Goal: Task Accomplishment & Management: Manage account settings

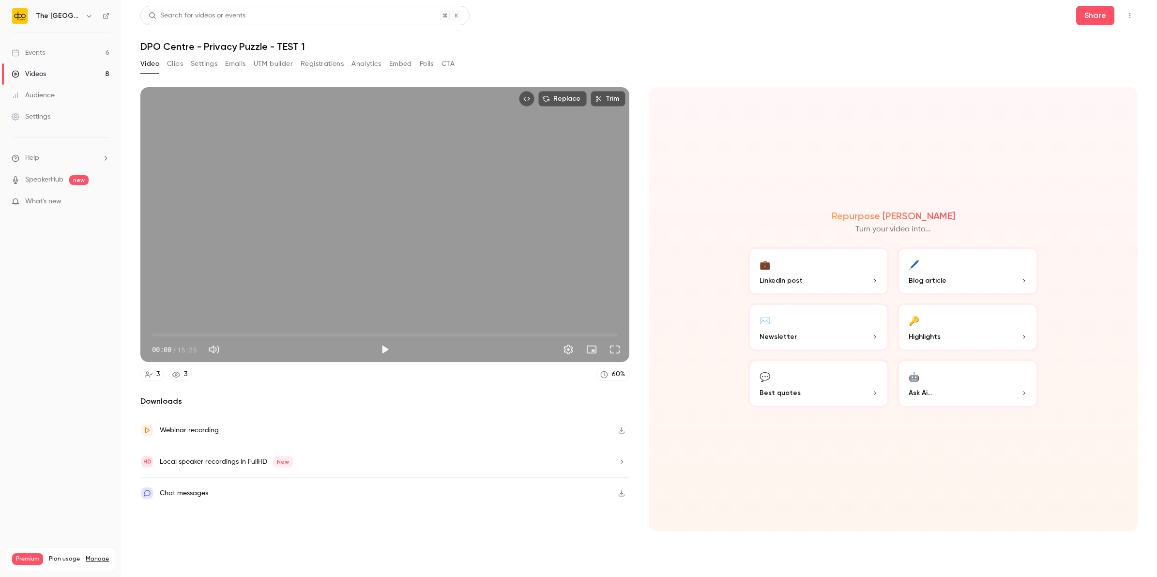
click at [90, 50] on link "Events 6" at bounding box center [60, 52] width 121 height 21
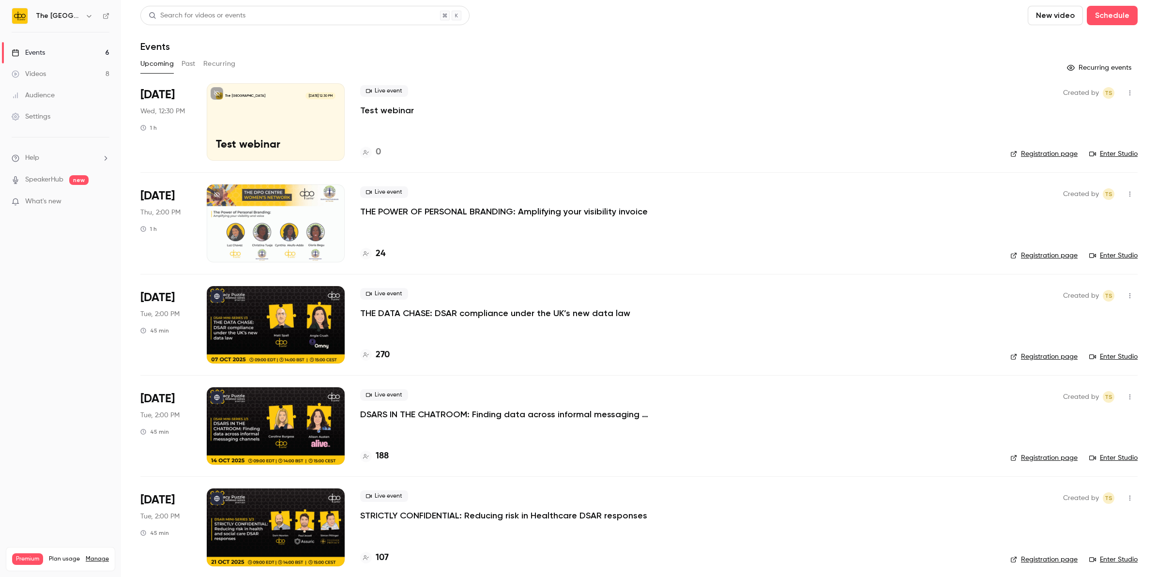
click at [375, 110] on p "Test webinar" at bounding box center [387, 111] width 54 height 12
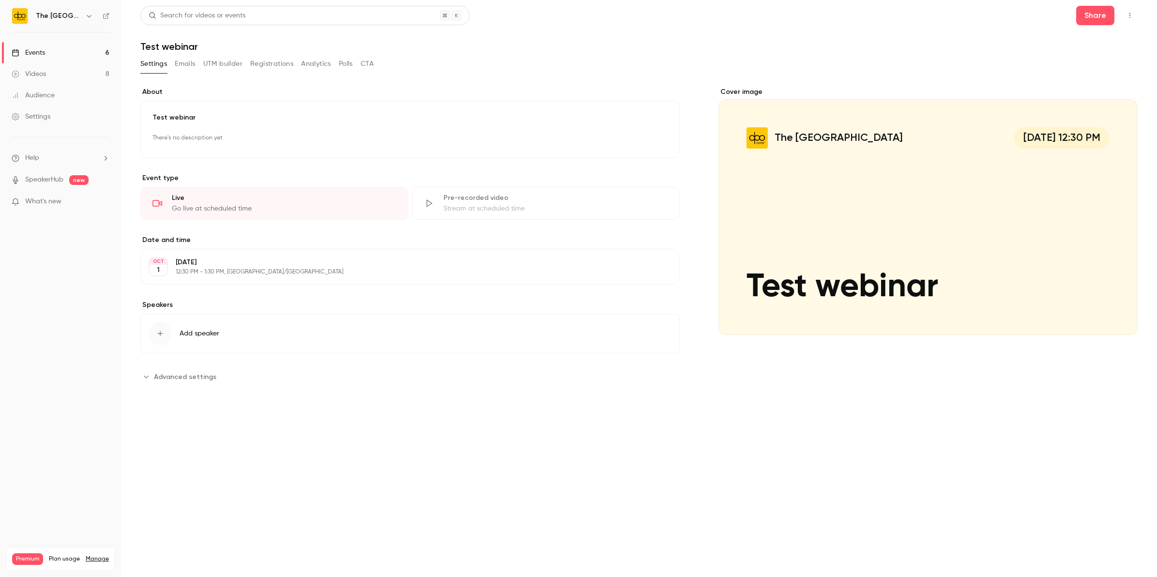
click at [199, 278] on div "OCT 1 Wednesday, October 1 12:30 PM - 1:30 PM, Europe/London Edit" at bounding box center [409, 267] width 539 height 36
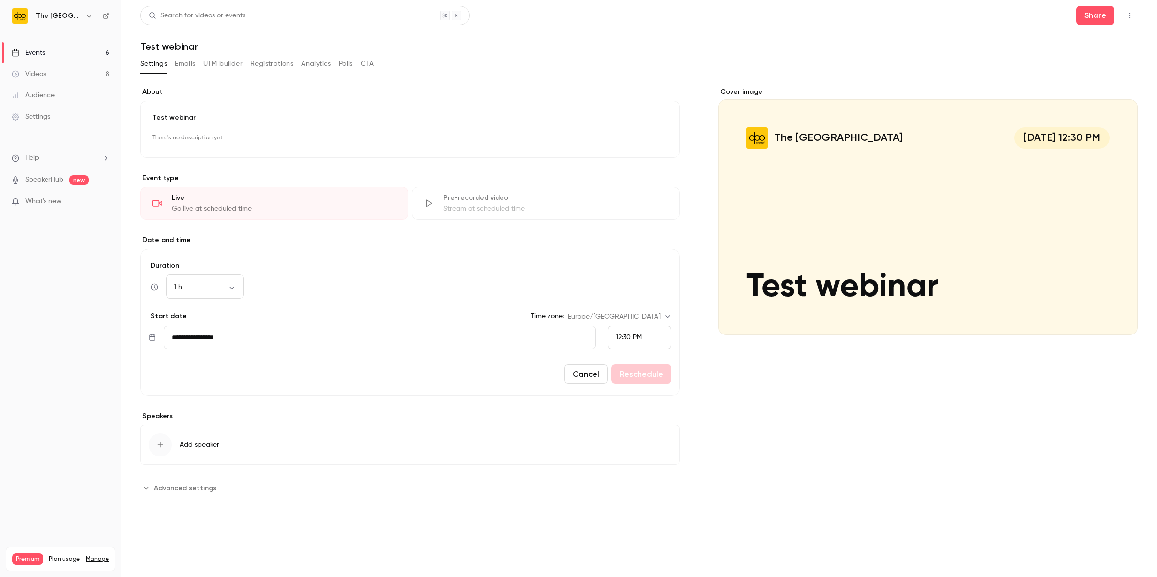
click at [419, 344] on input "**********" at bounding box center [380, 337] width 432 height 23
click at [263, 424] on button "3" at bounding box center [266, 420] width 17 height 17
type input "**********"
click at [630, 373] on button "Reschedule" at bounding box center [642, 374] width 60 height 19
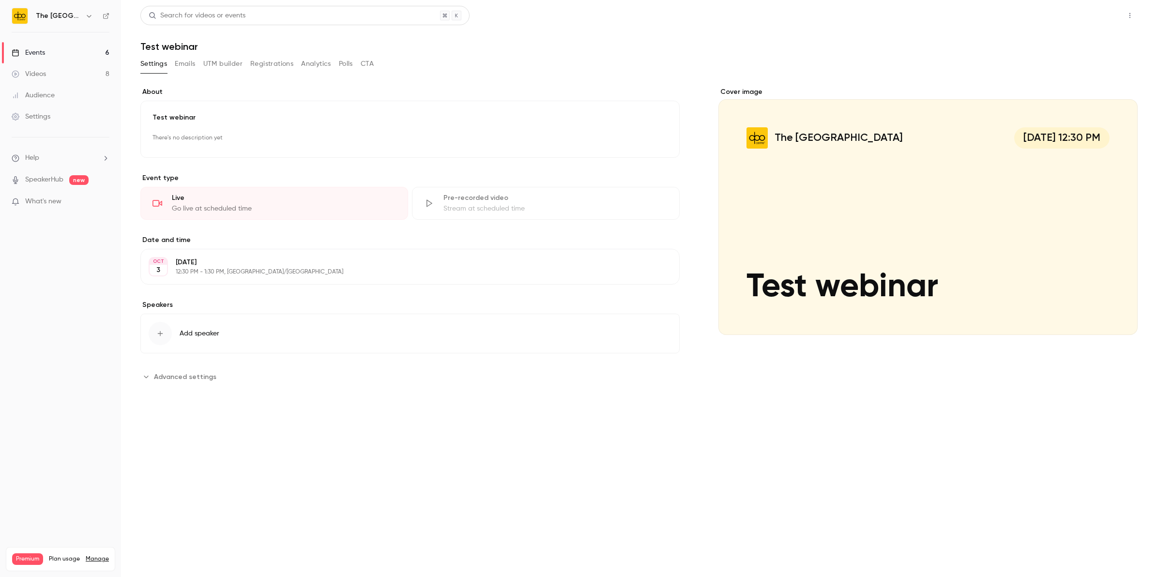
click at [1085, 20] on button "Share" at bounding box center [1095, 15] width 38 height 19
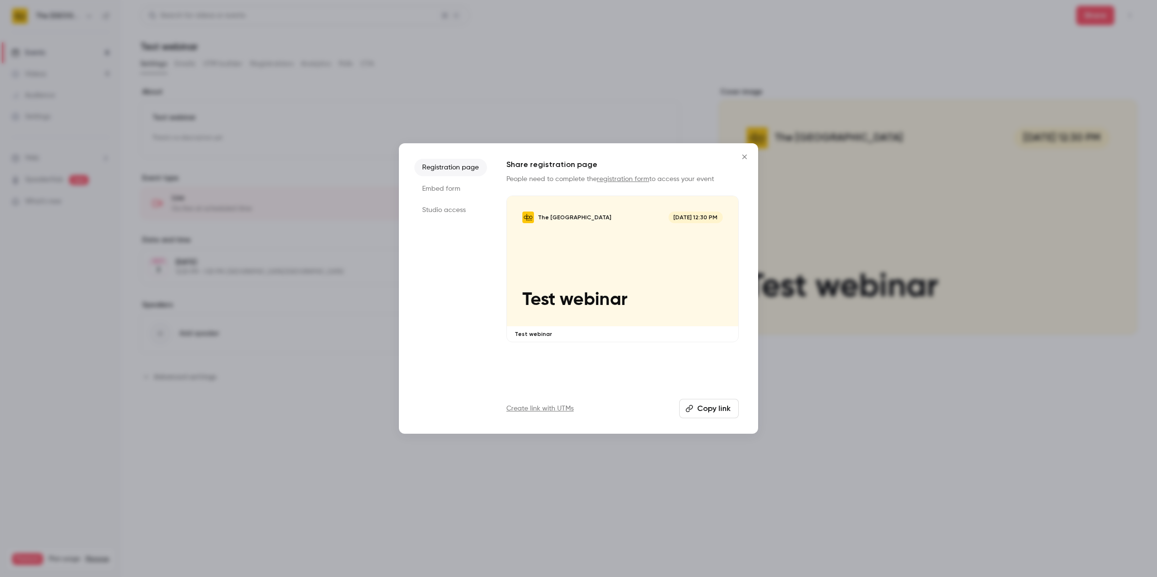
click at [746, 160] on icon "Close" at bounding box center [745, 157] width 12 height 8
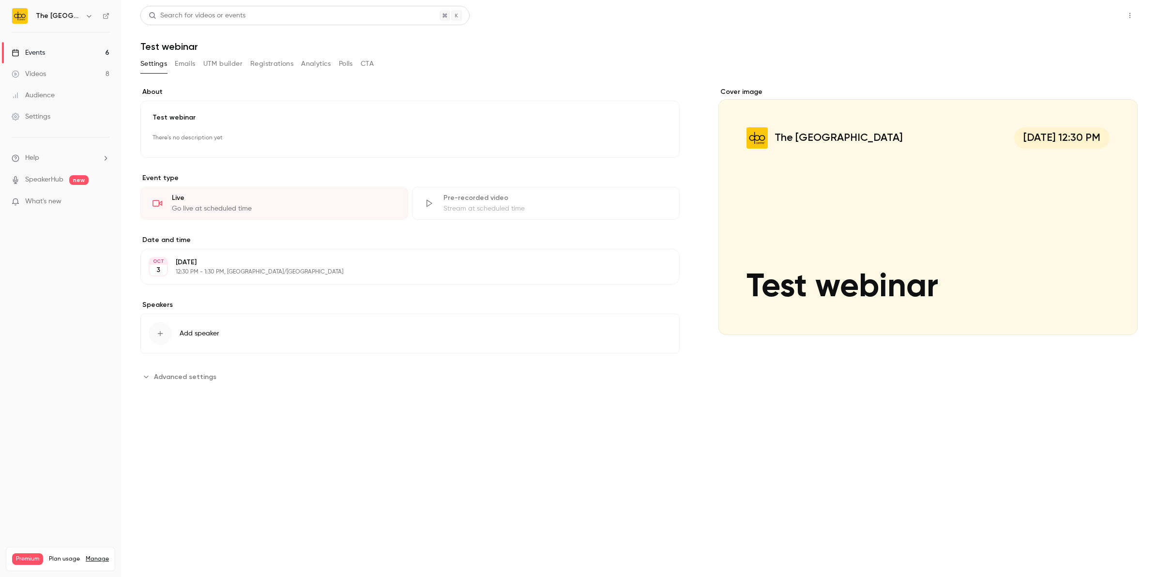
click at [1092, 20] on button "Share" at bounding box center [1095, 15] width 38 height 19
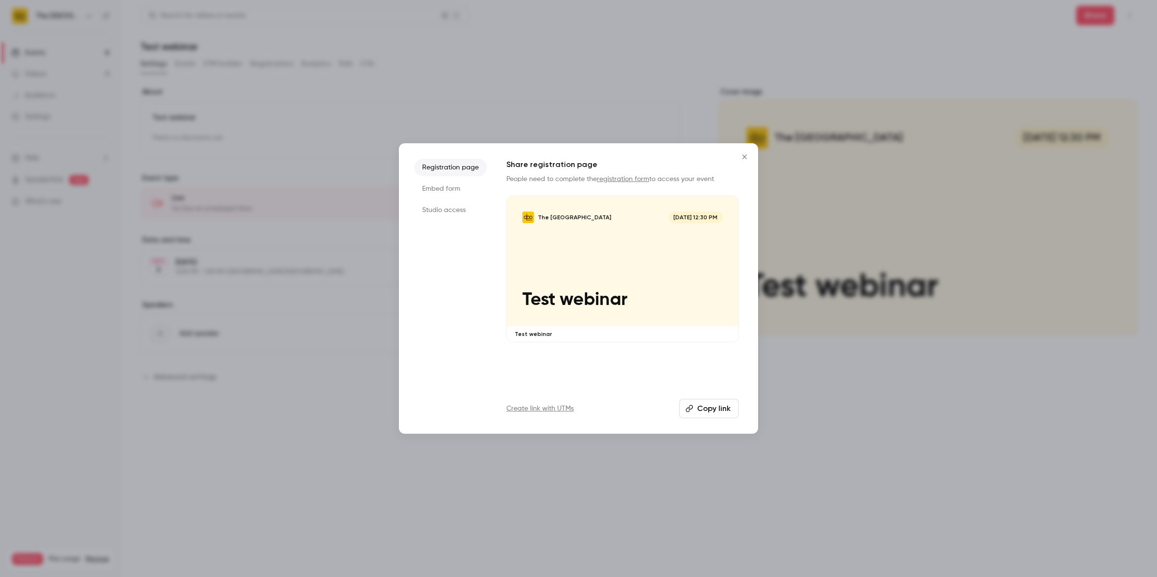
click at [444, 216] on li "Studio access" at bounding box center [451, 209] width 73 height 17
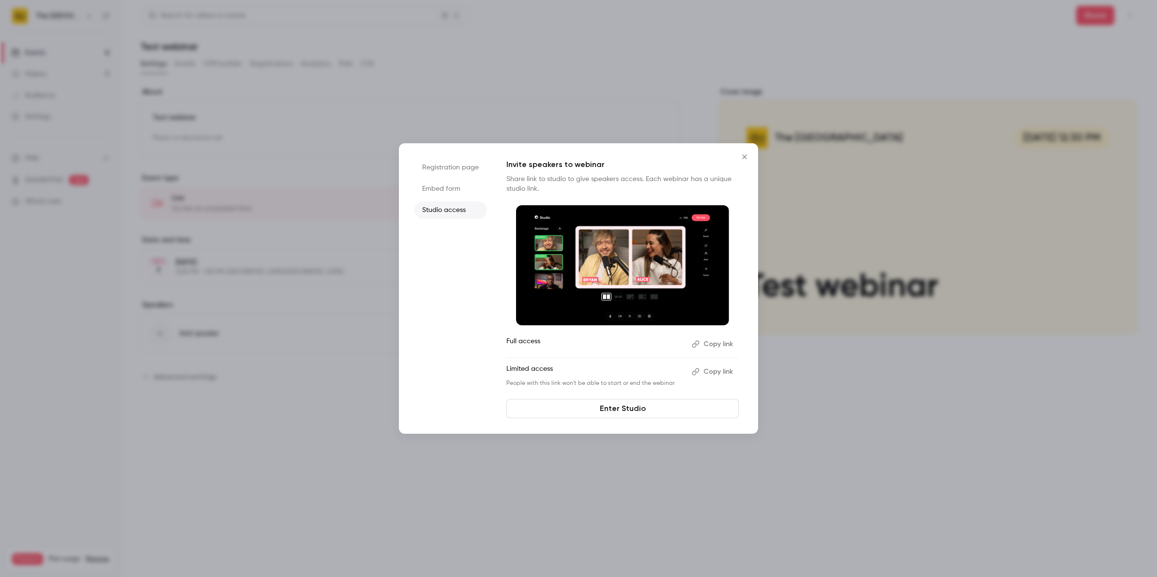
click at [712, 370] on button "Copy link" at bounding box center [713, 371] width 51 height 15
click at [736, 160] on button "Close" at bounding box center [744, 156] width 19 height 19
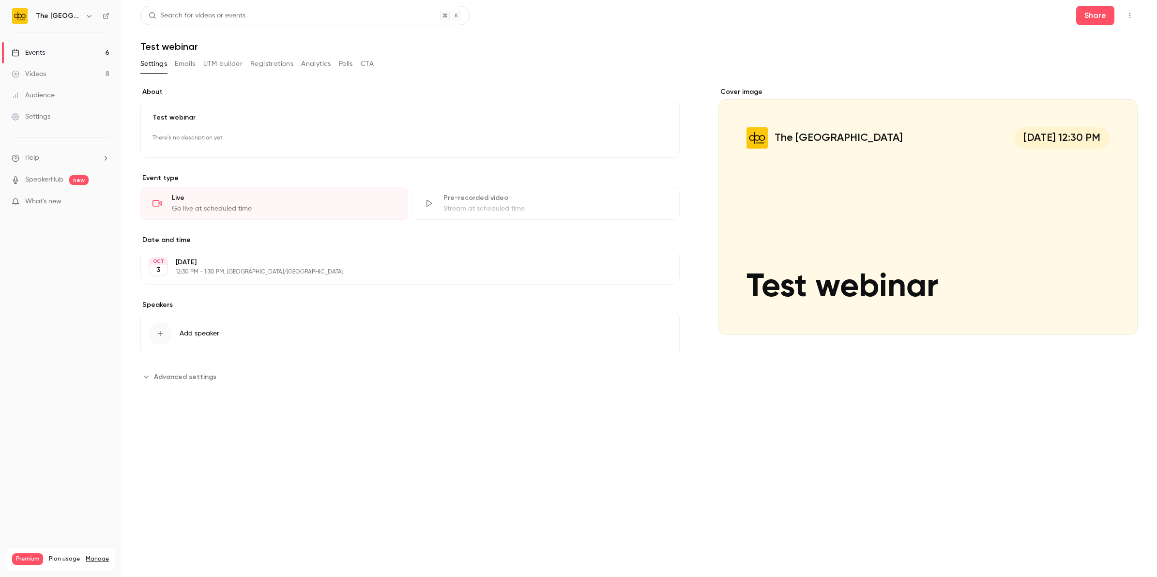
click at [81, 54] on link "Events 6" at bounding box center [60, 52] width 121 height 21
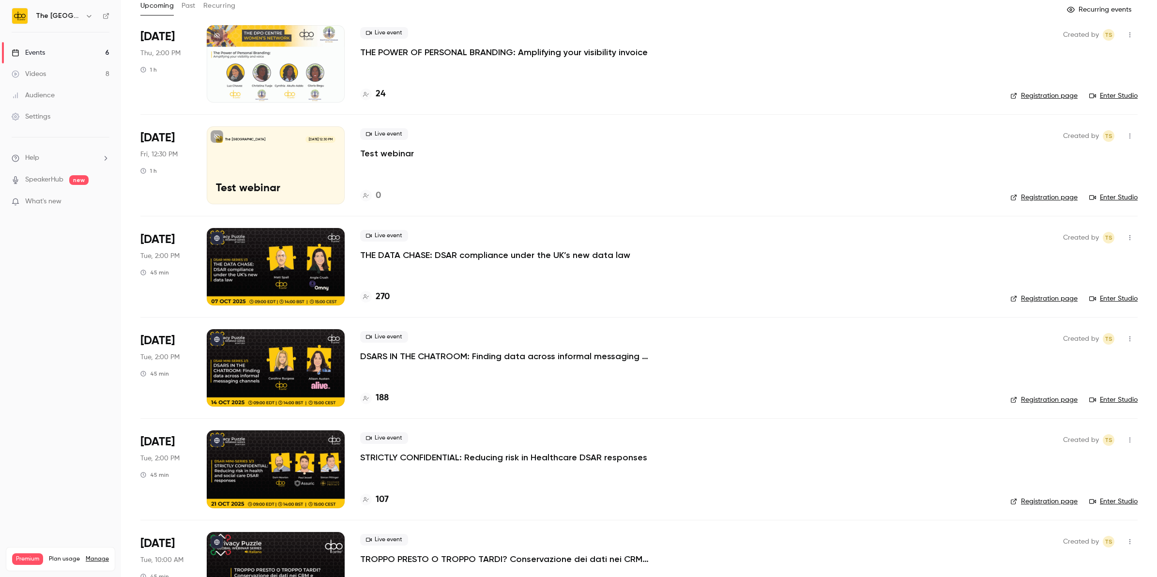
scroll to position [108, 0]
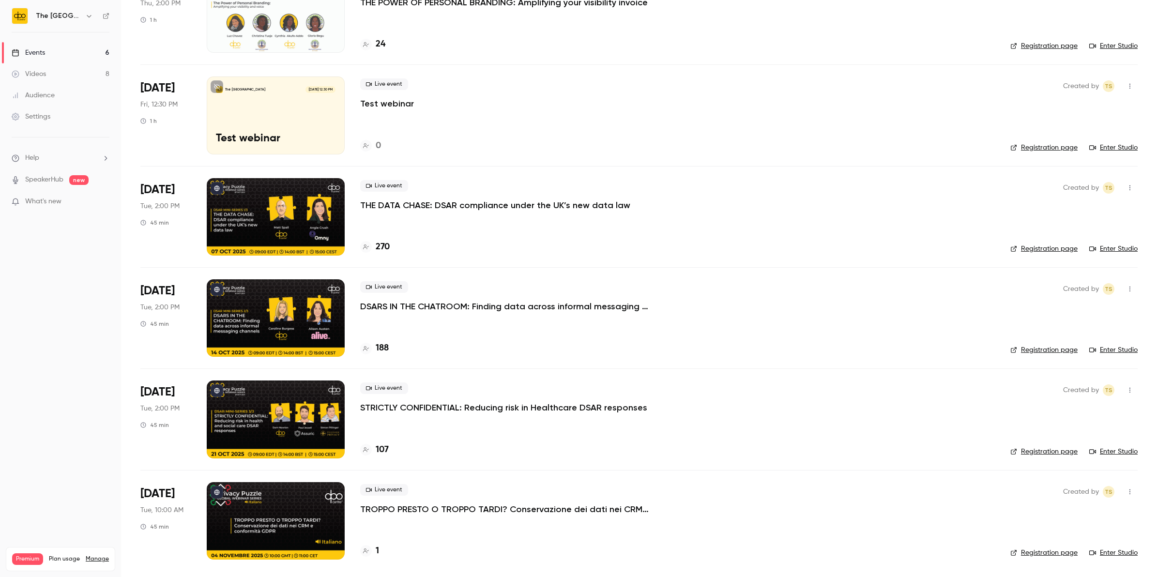
click at [400, 507] on p "TROPPO PRESTO O TROPPO TARDI? Conservazione dei dati nei CRM e conformità GDPR" at bounding box center [505, 510] width 291 height 12
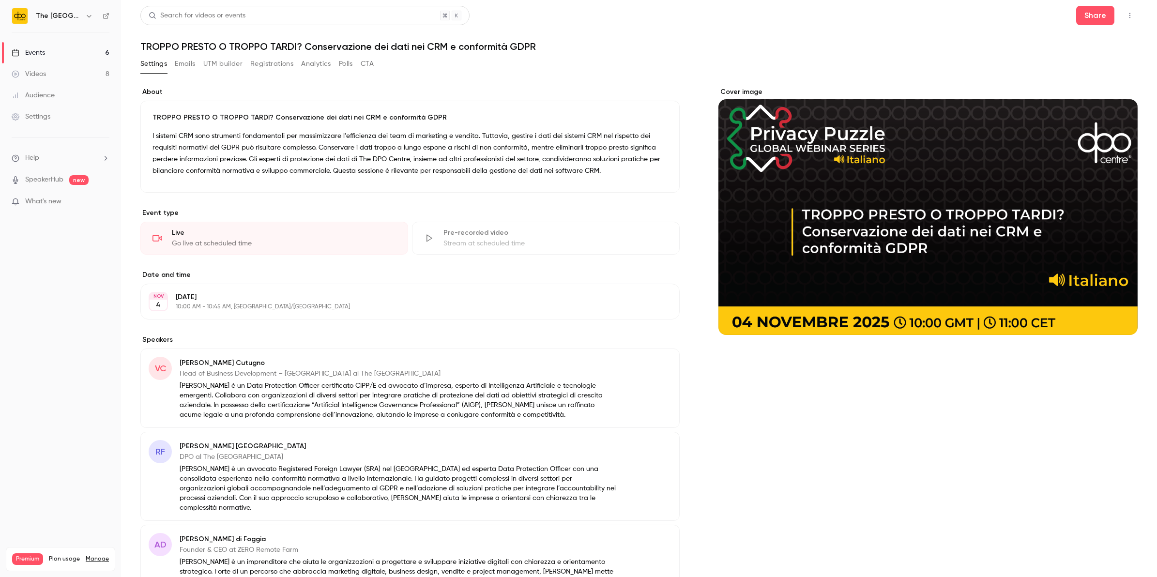
click at [185, 64] on button "Emails" at bounding box center [185, 63] width 20 height 15
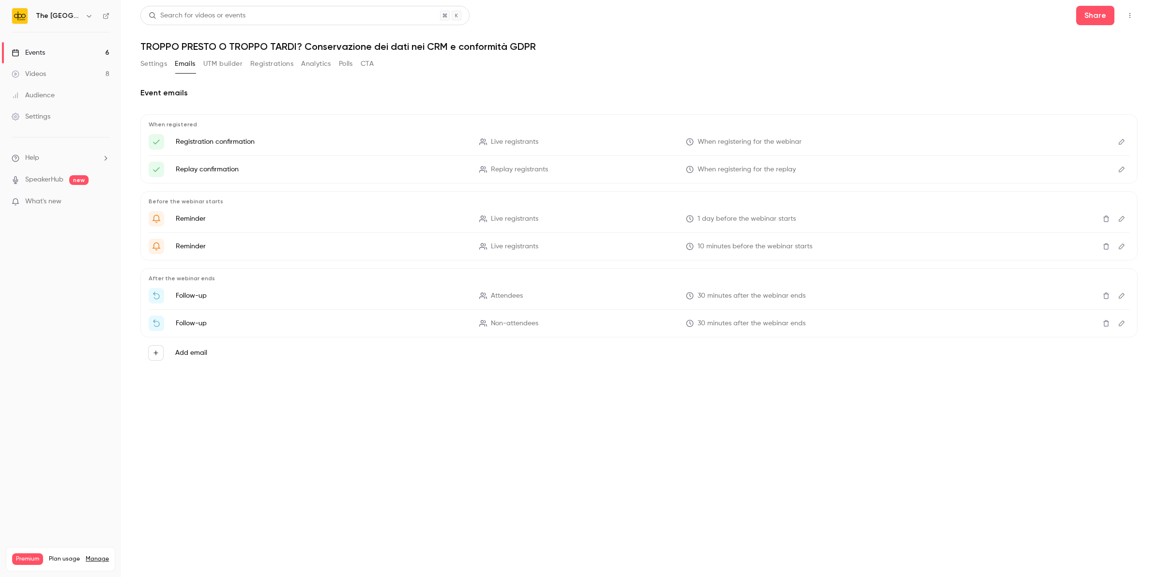
click at [215, 66] on button "UTM builder" at bounding box center [222, 63] width 39 height 15
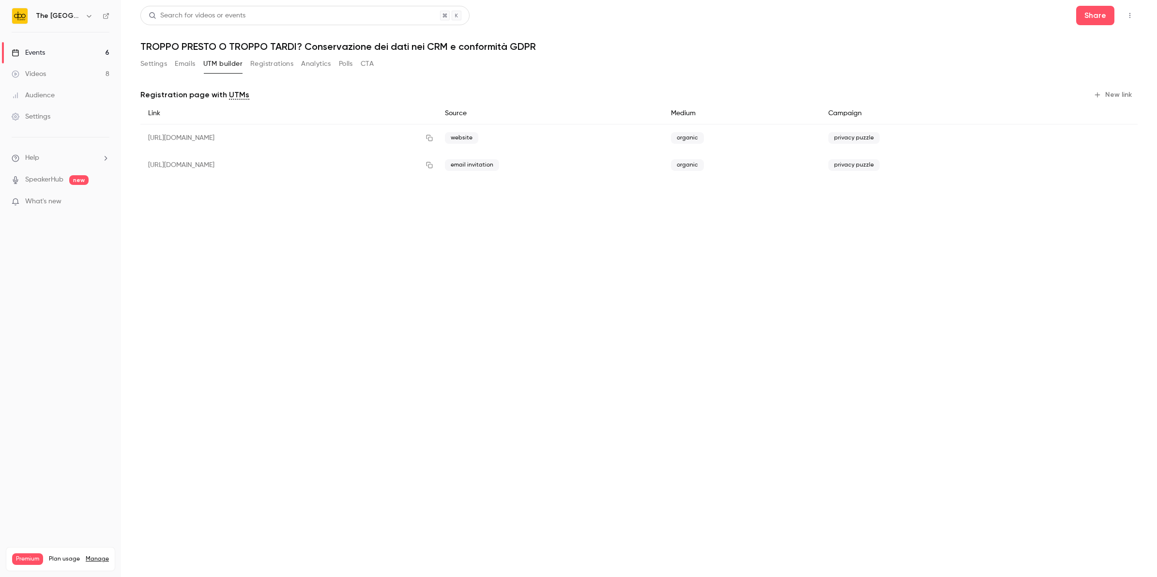
click at [274, 66] on button "Registrations" at bounding box center [271, 63] width 43 height 15
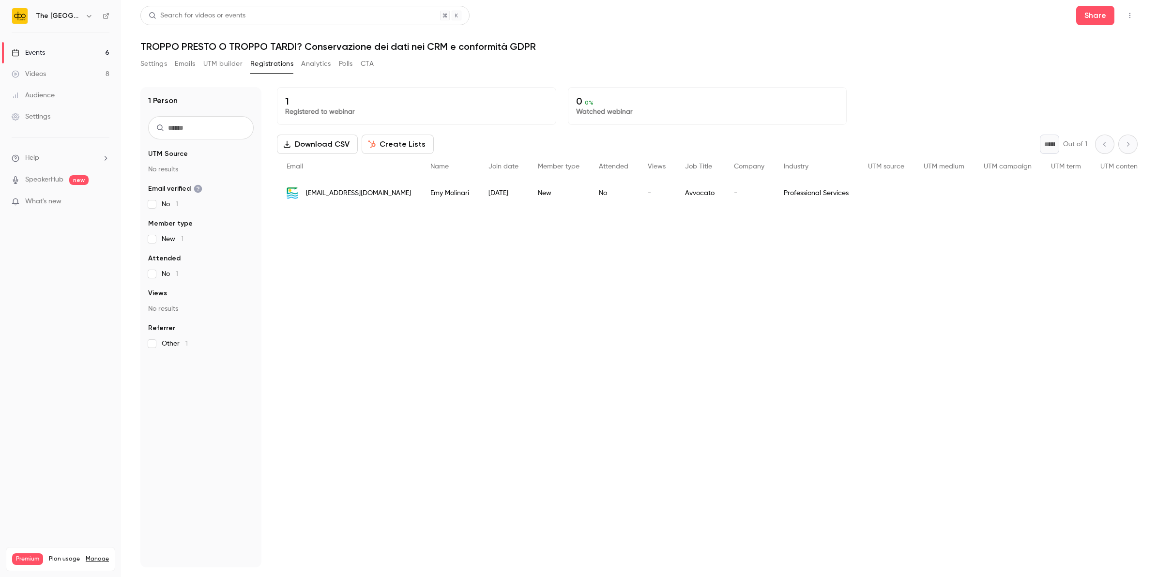
click at [46, 52] on link "Events 6" at bounding box center [60, 52] width 121 height 21
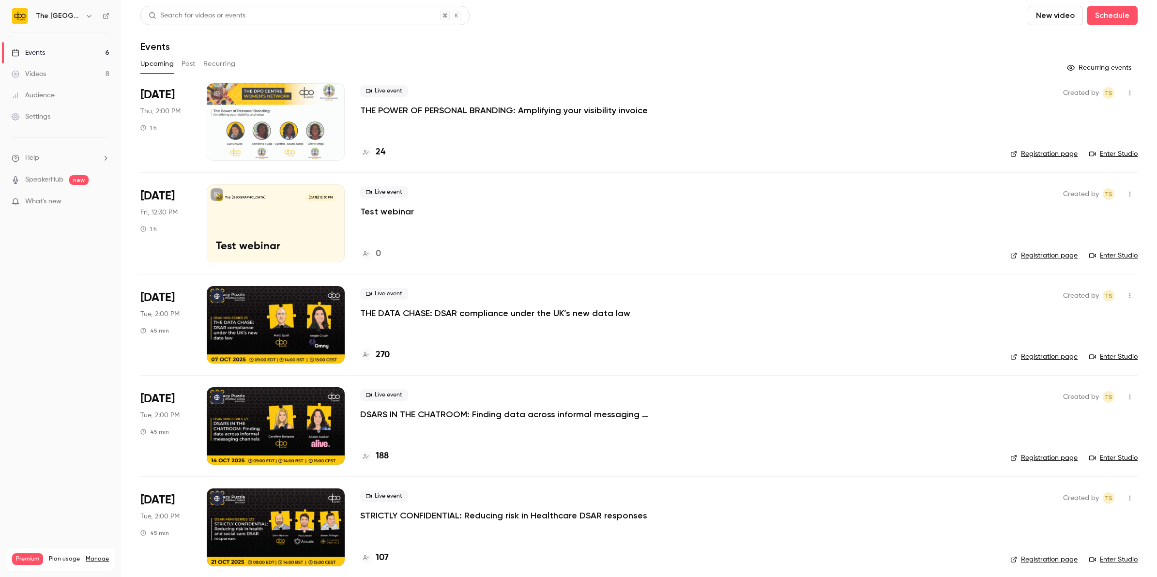
click at [249, 141] on div at bounding box center [276, 121] width 138 height 77
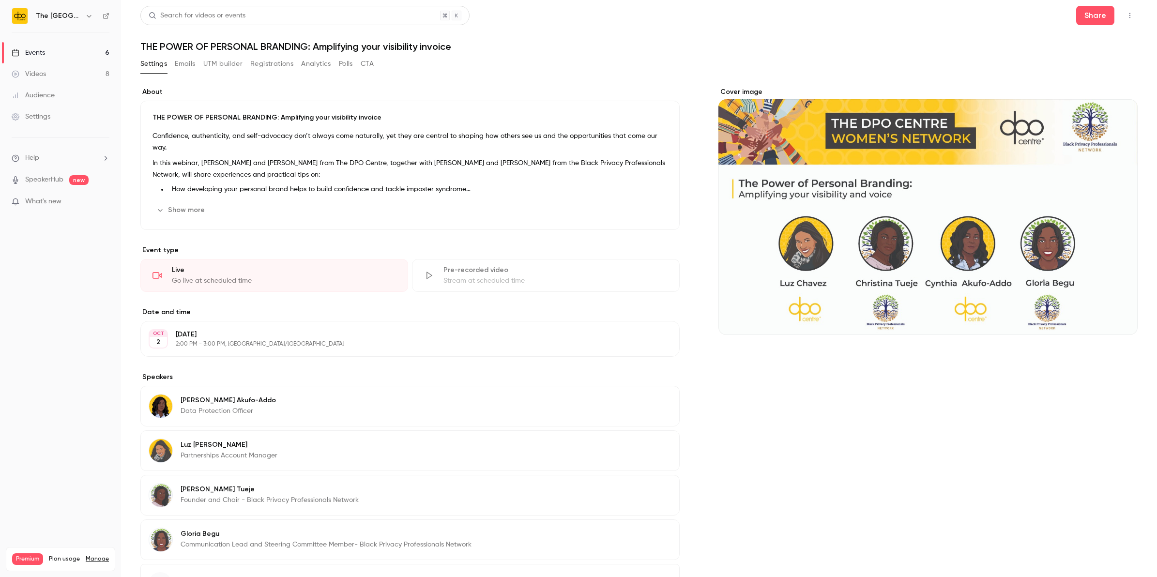
click at [211, 404] on p "Cynthia Akufo-Addo" at bounding box center [228, 401] width 95 height 10
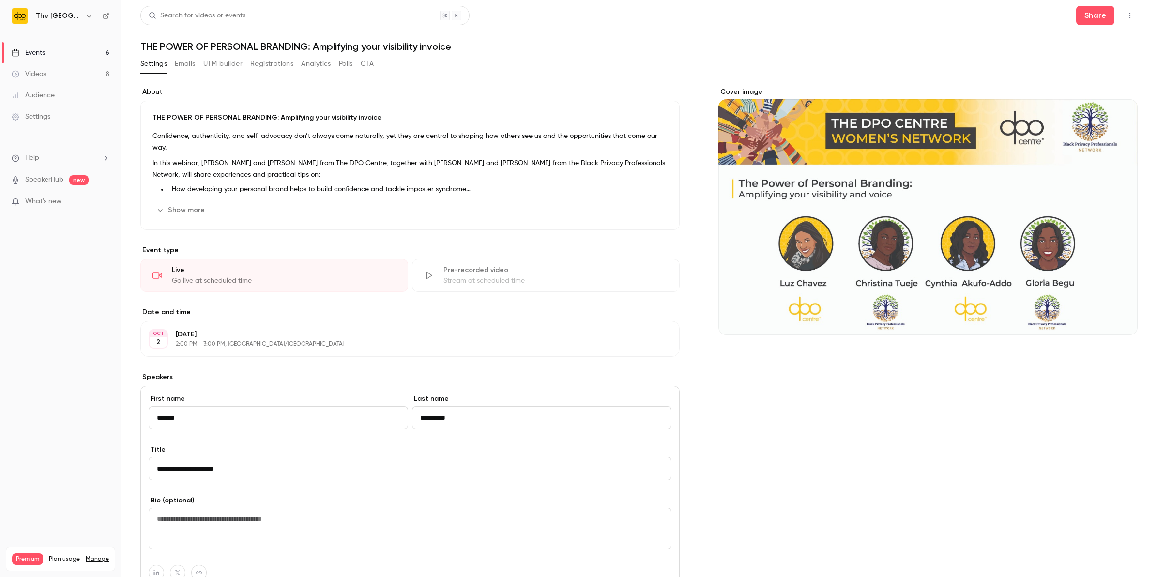
click at [253, 526] on textarea at bounding box center [410, 529] width 523 height 42
paste textarea "**********"
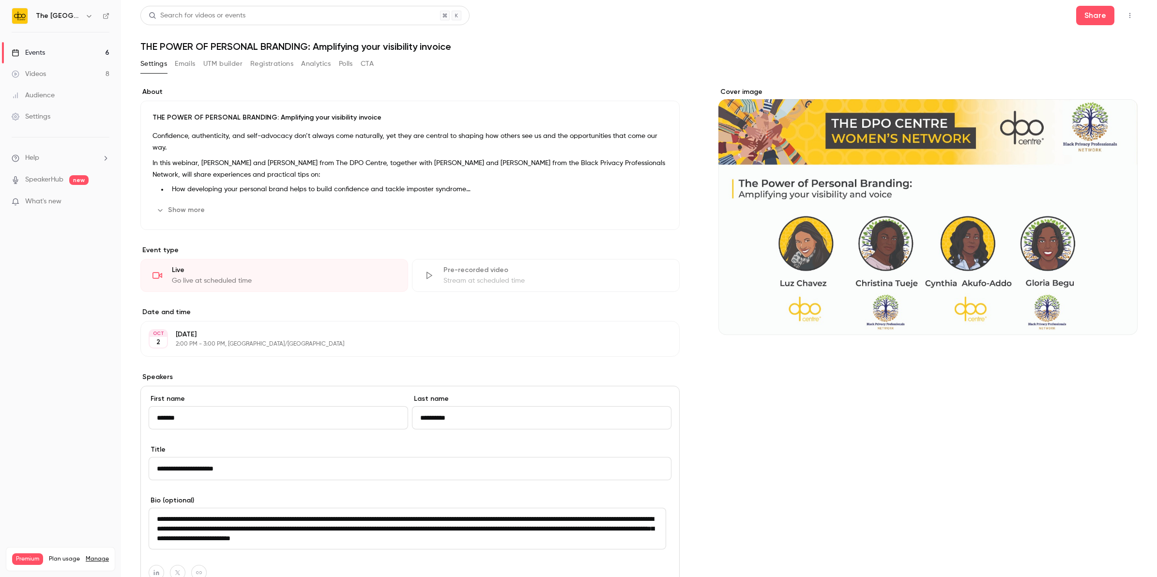
type textarea "**********"
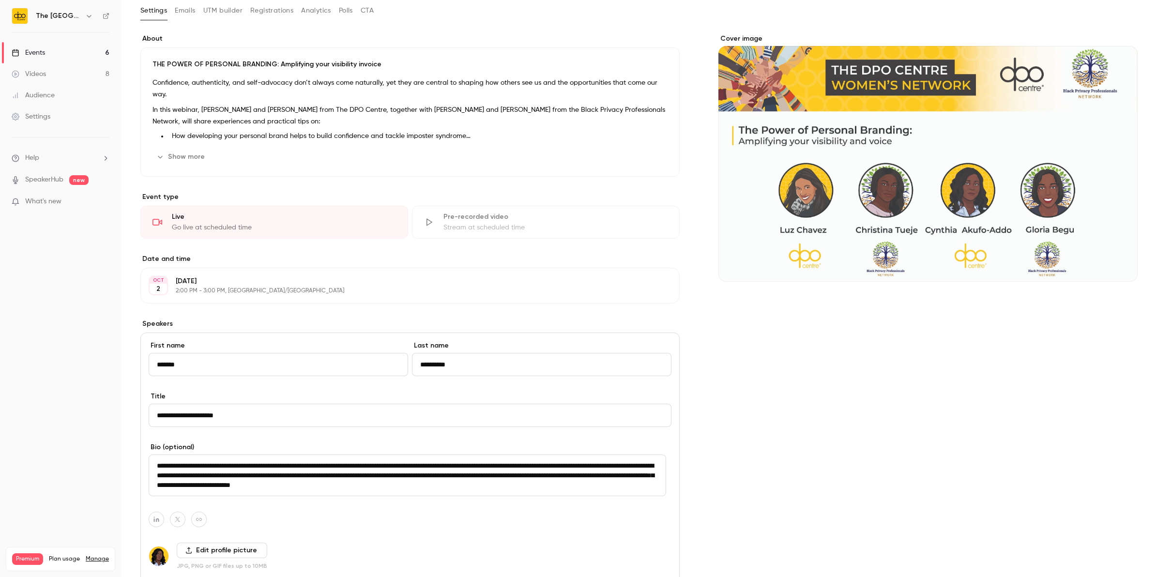
scroll to position [121, 0]
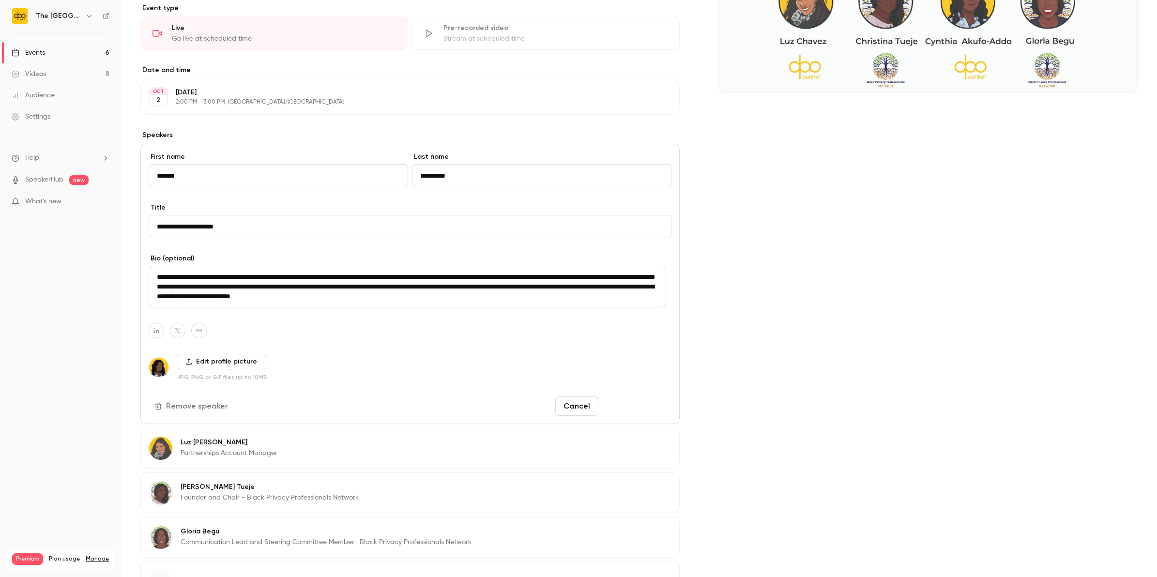
click at [643, 405] on button "Save changes" at bounding box center [636, 406] width 69 height 19
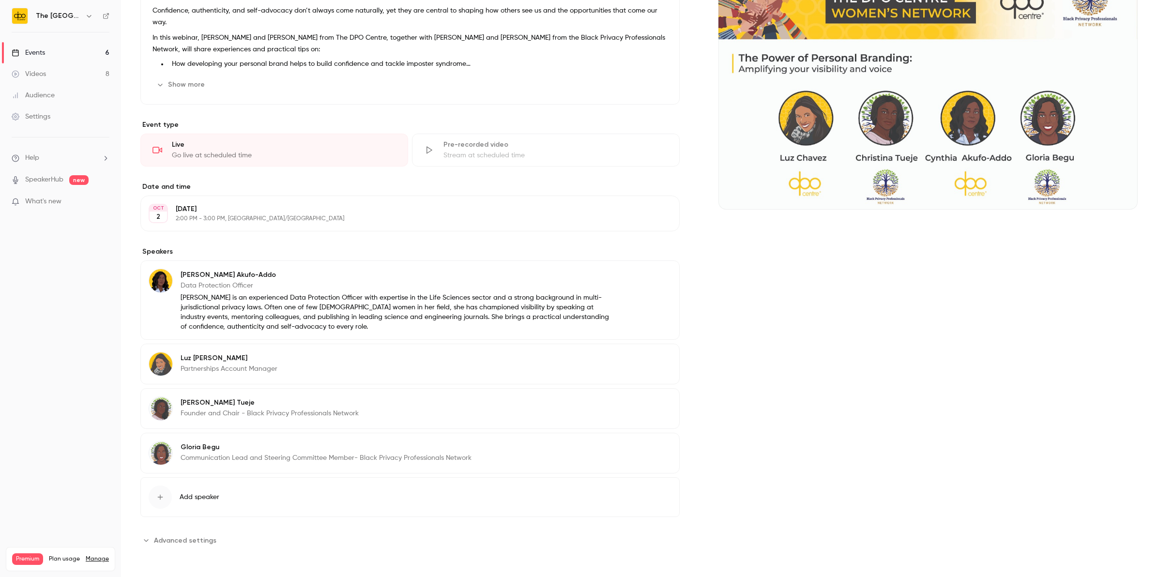
click at [216, 367] on p "Partnerships Account Manager" at bounding box center [229, 369] width 97 height 10
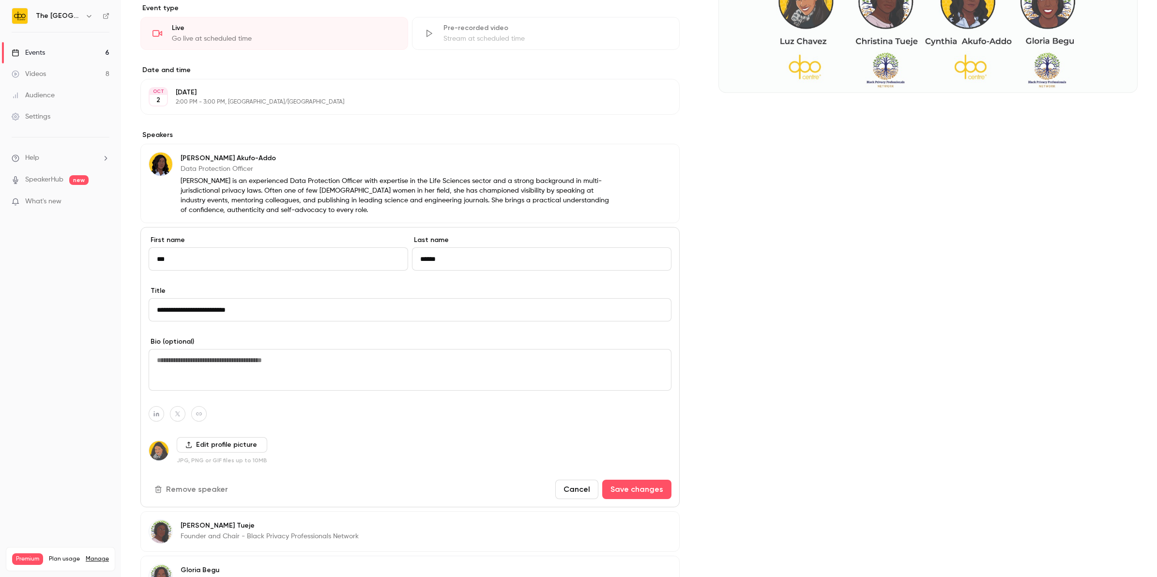
click at [216, 353] on textarea at bounding box center [410, 370] width 523 height 42
paste textarea "**********"
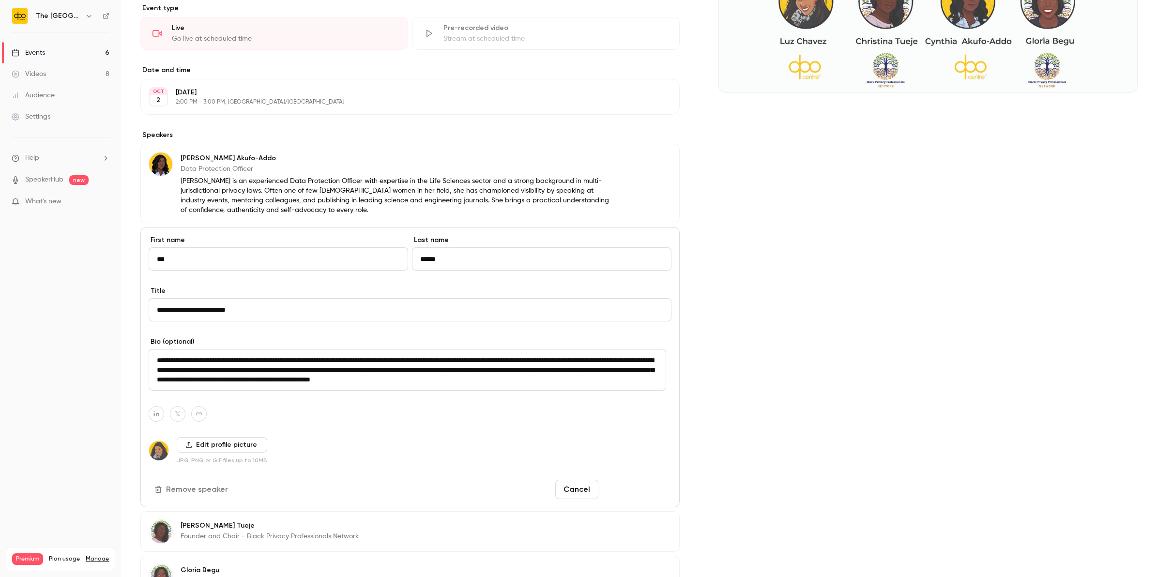
type textarea "**********"
click at [621, 488] on button "Save changes" at bounding box center [636, 489] width 69 height 19
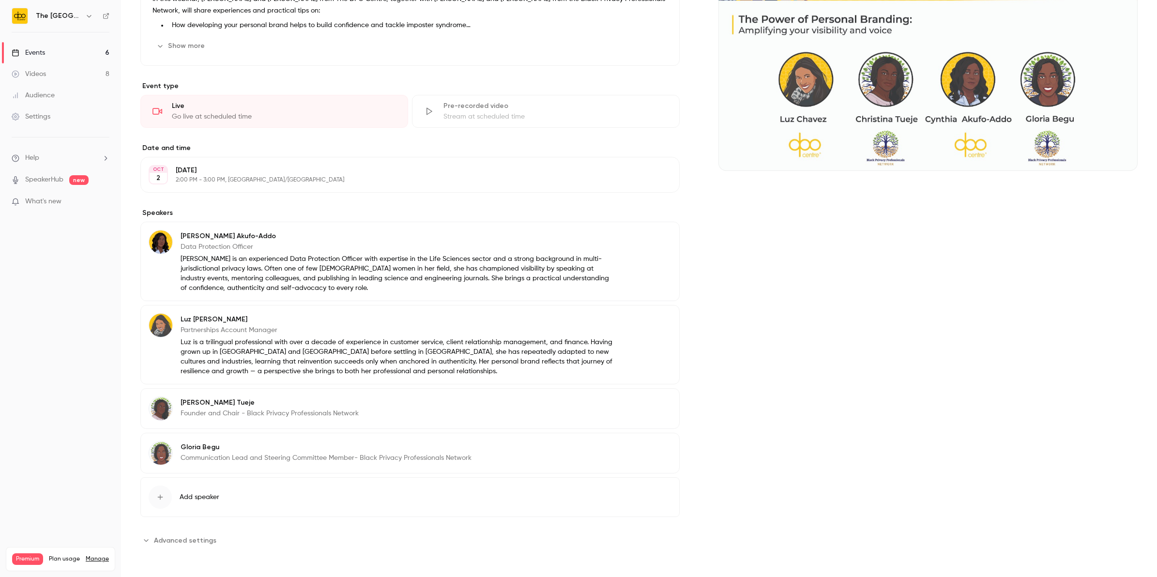
scroll to position [166, 0]
click at [643, 405] on icon "button" at bounding box center [645, 404] width 8 height 8
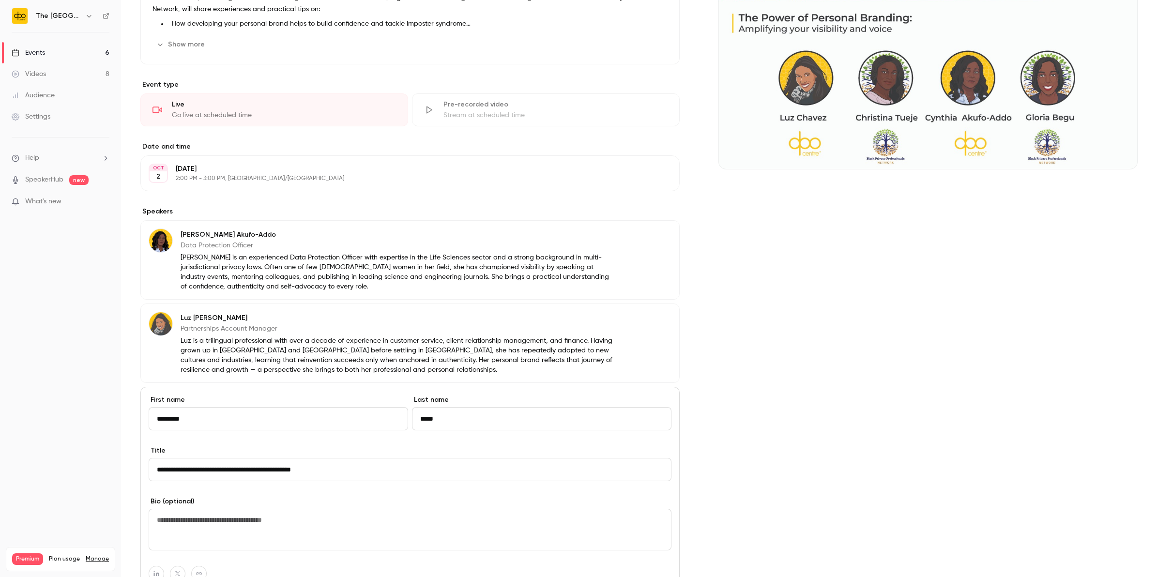
click at [181, 518] on textarea at bounding box center [410, 530] width 523 height 42
paste textarea "**********"
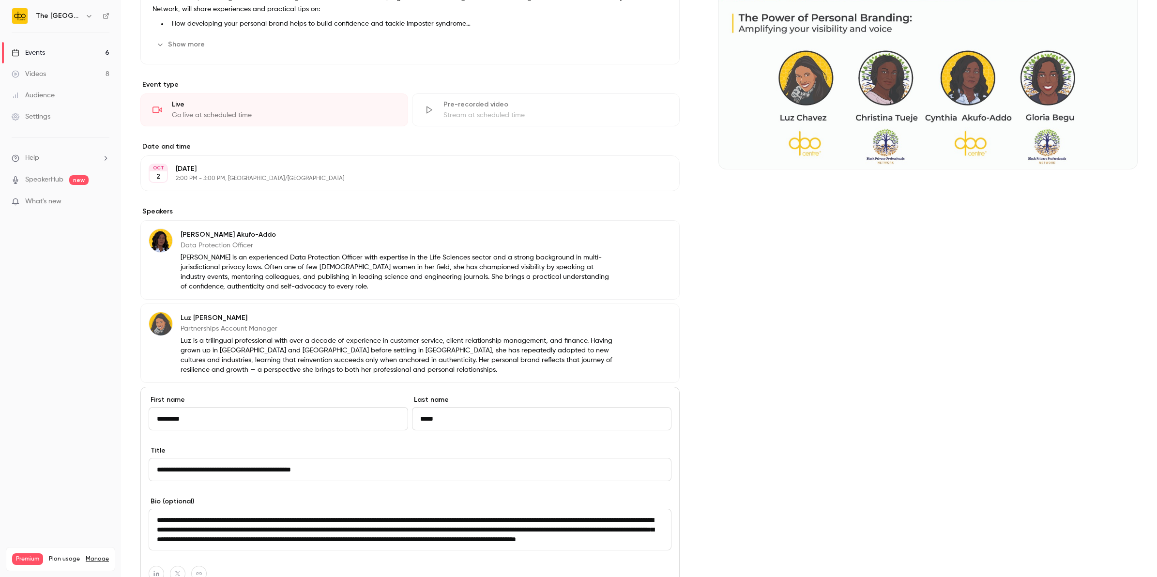
scroll to position [3, 0]
type textarea "**********"
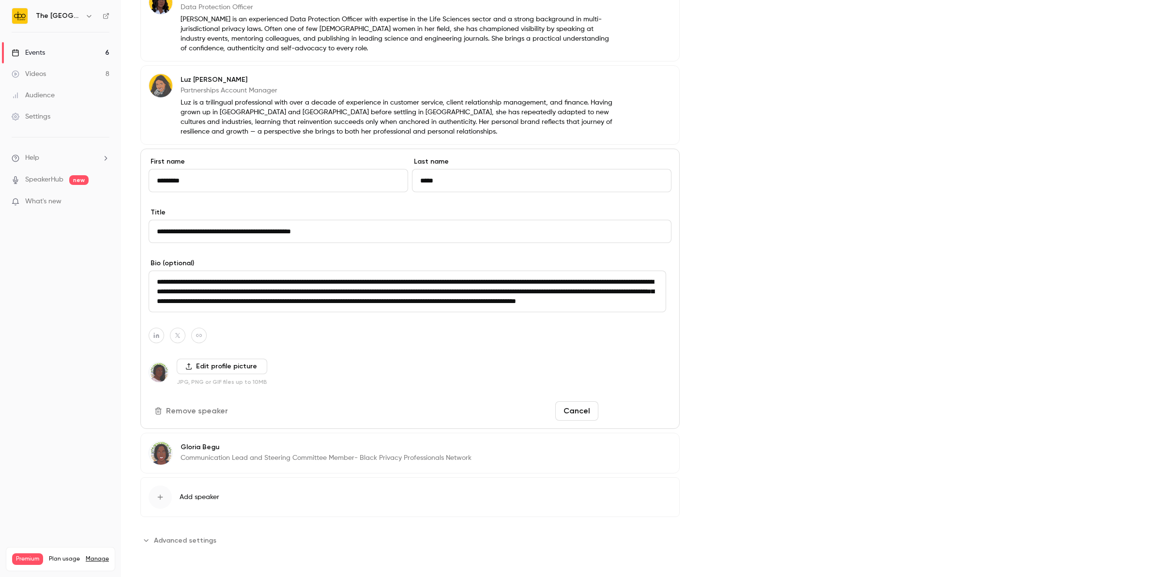
click at [618, 408] on button "Save changes" at bounding box center [636, 410] width 69 height 19
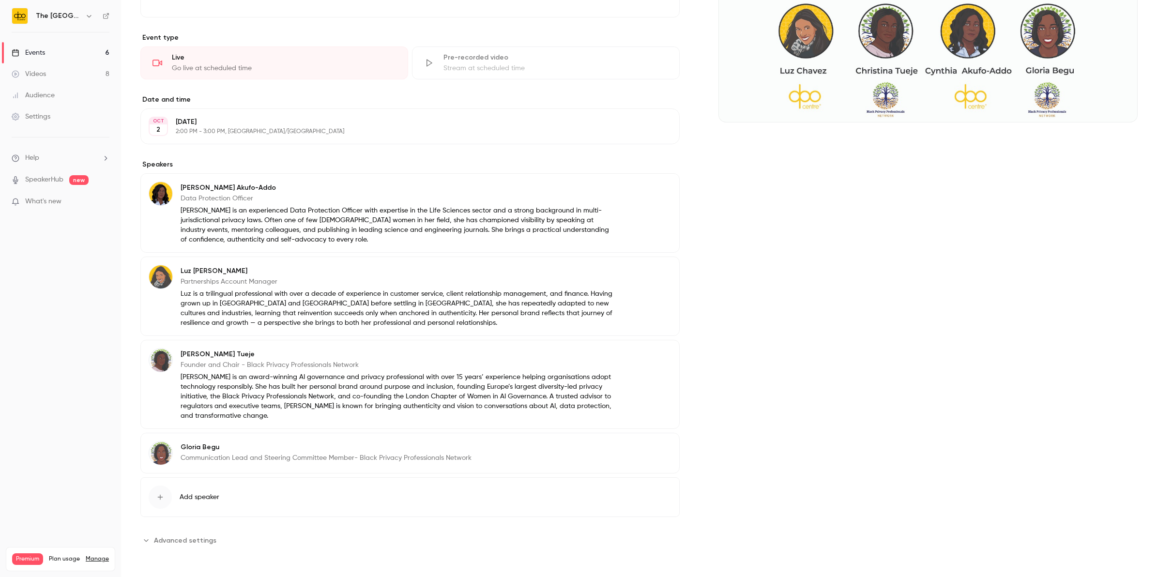
click at [308, 448] on p "Gloria Begu" at bounding box center [326, 448] width 291 height 10
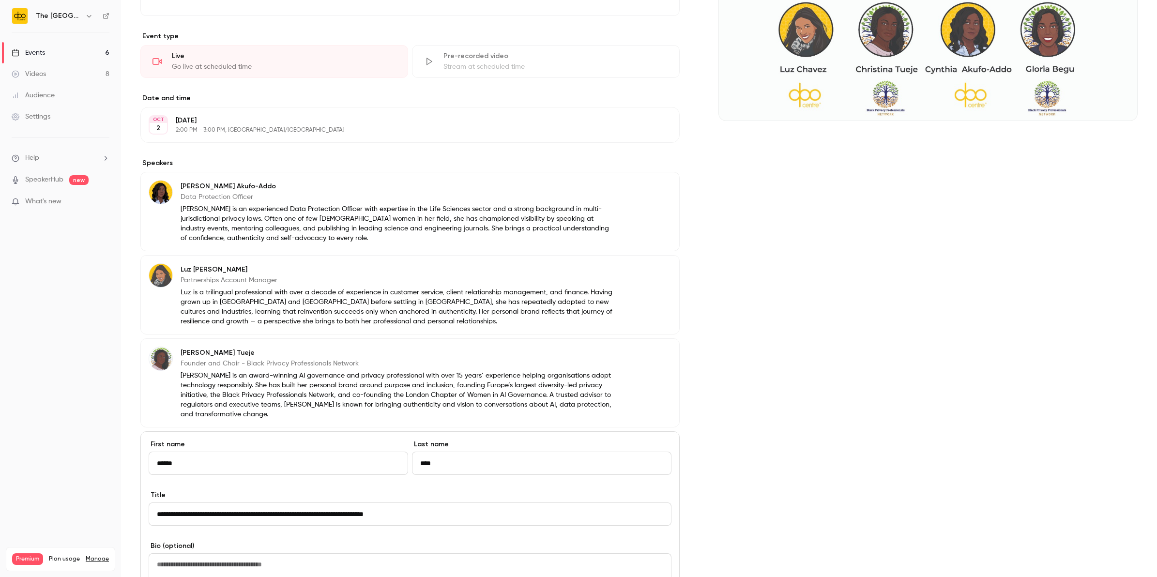
scroll to position [405, 0]
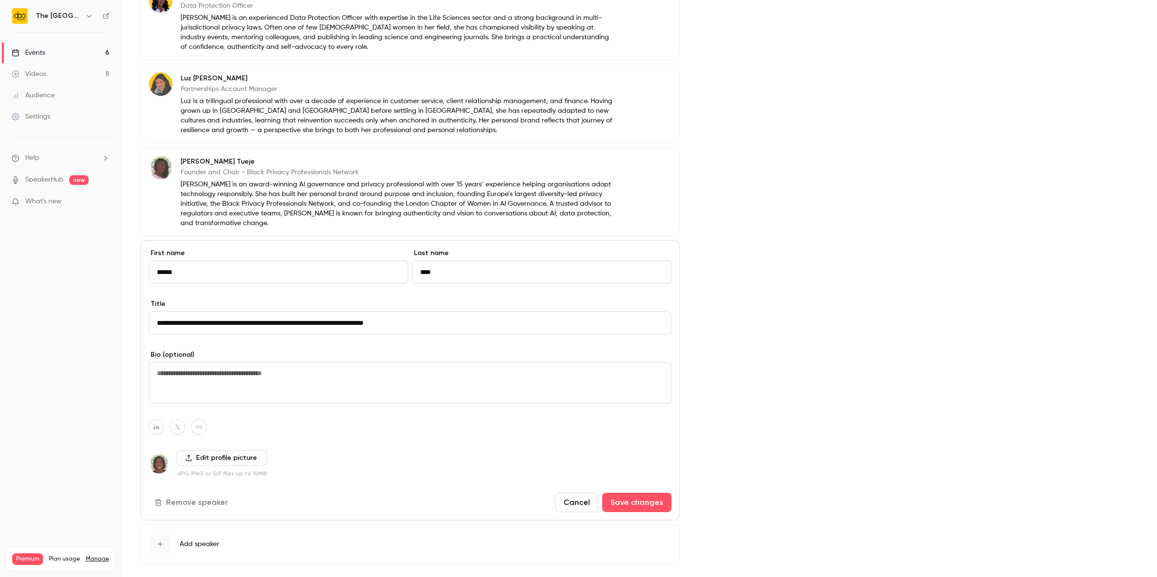
click at [159, 368] on textarea at bounding box center [410, 383] width 523 height 42
paste textarea "**********"
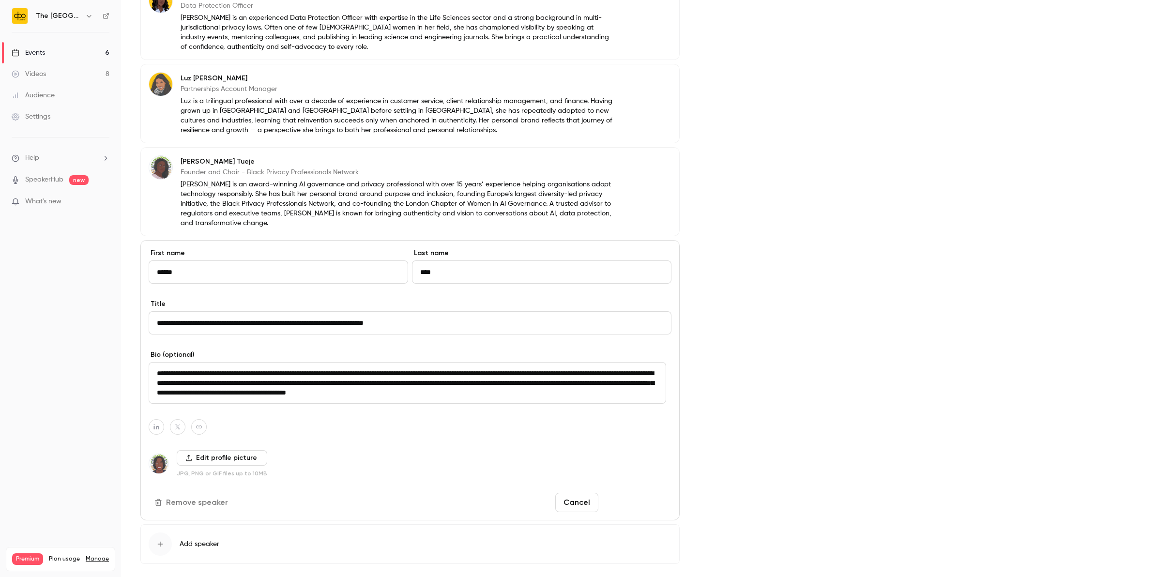
type textarea "**********"
click at [619, 507] on button "Save changes" at bounding box center [636, 502] width 69 height 19
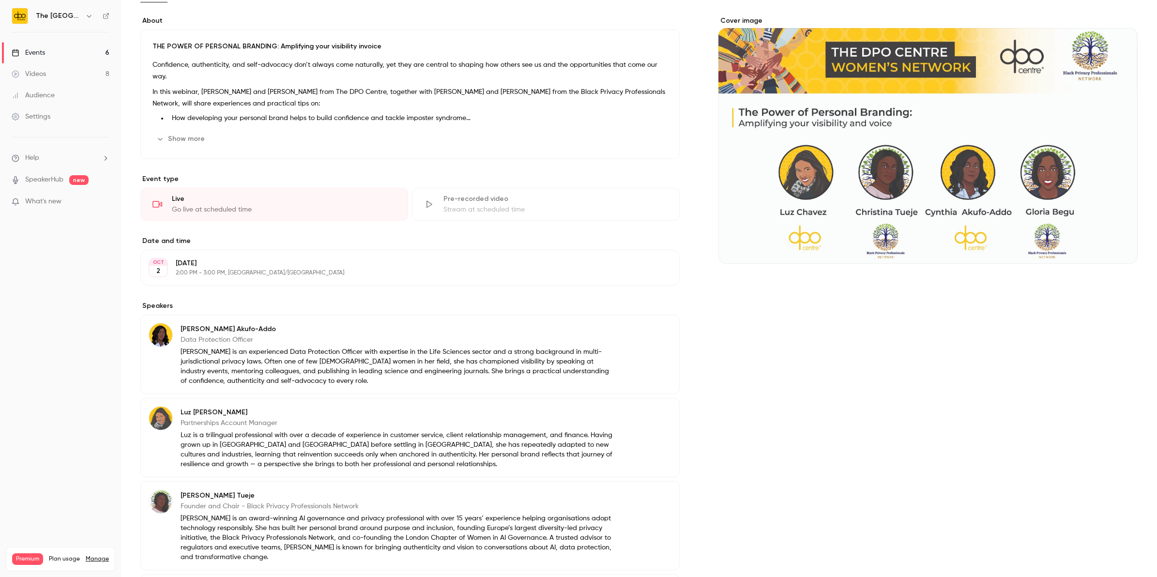
scroll to position [0, 0]
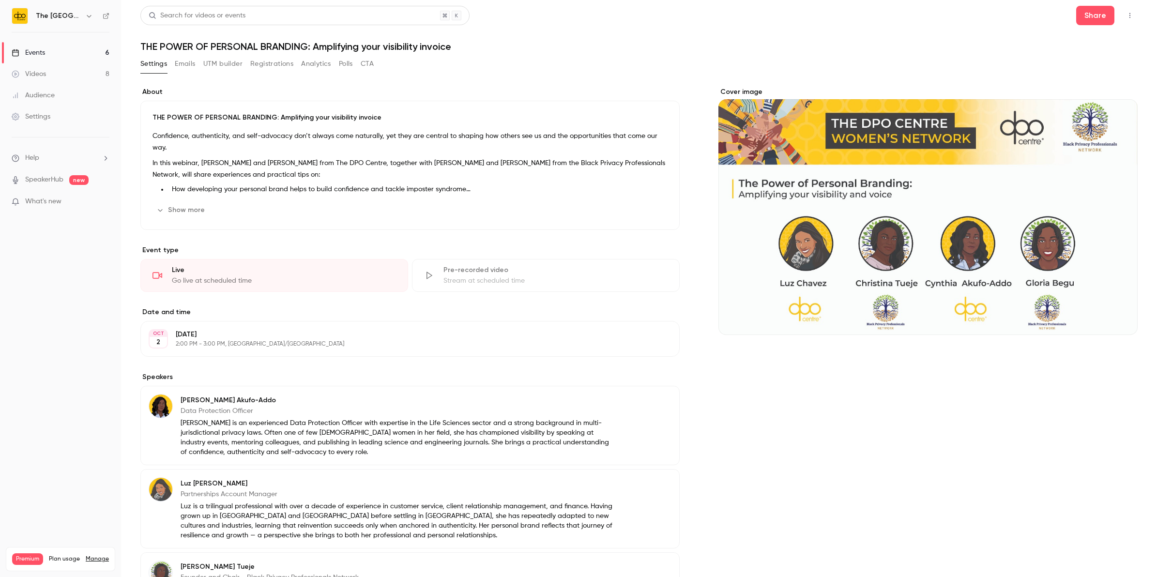
click at [940, 228] on div "Cover image" at bounding box center [928, 211] width 419 height 248
click at [0, 0] on input "Cover image" at bounding box center [0, 0] width 0 height 0
click at [57, 204] on span "What's new" at bounding box center [43, 202] width 36 height 10
click at [885, 404] on div at bounding box center [578, 288] width 1157 height 577
click at [70, 54] on link "Events 6" at bounding box center [60, 52] width 121 height 21
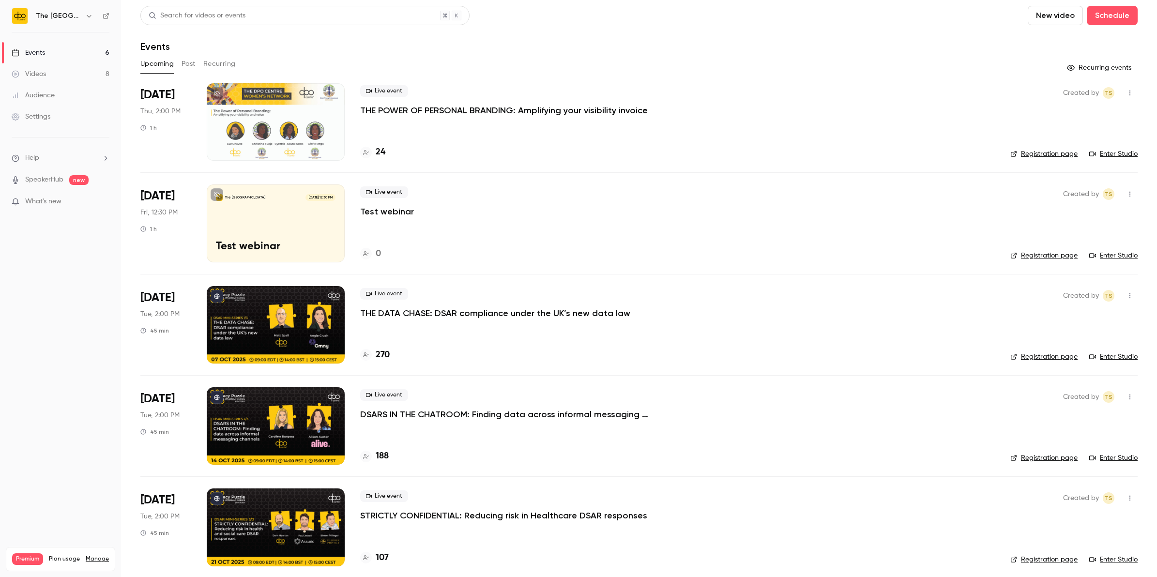
click at [35, 80] on link "Videos 8" at bounding box center [60, 73] width 121 height 21
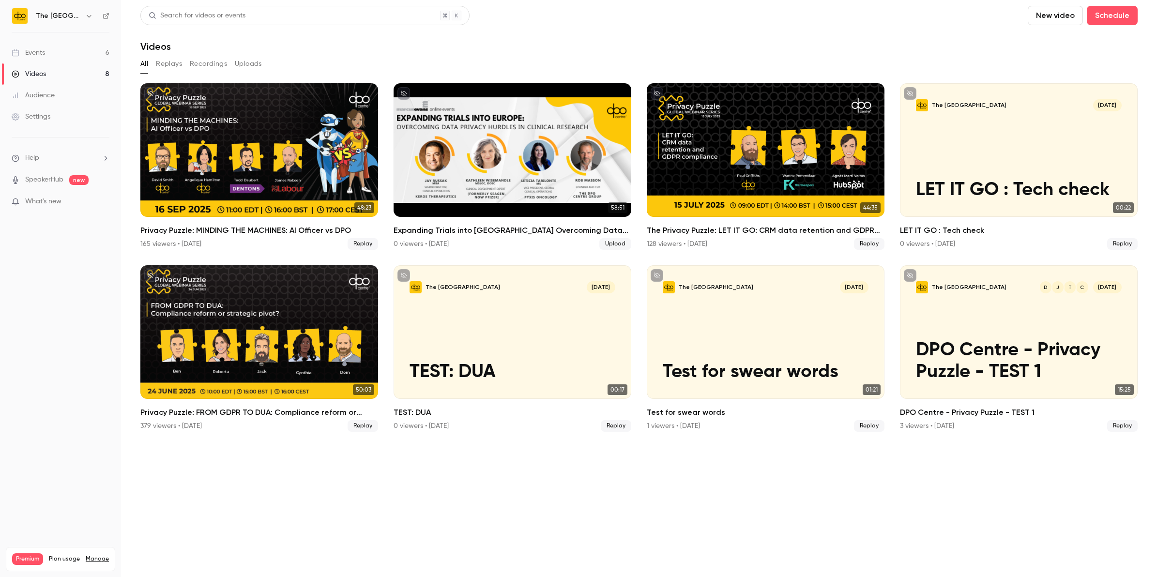
click at [37, 54] on div "Events" at bounding box center [28, 53] width 33 height 10
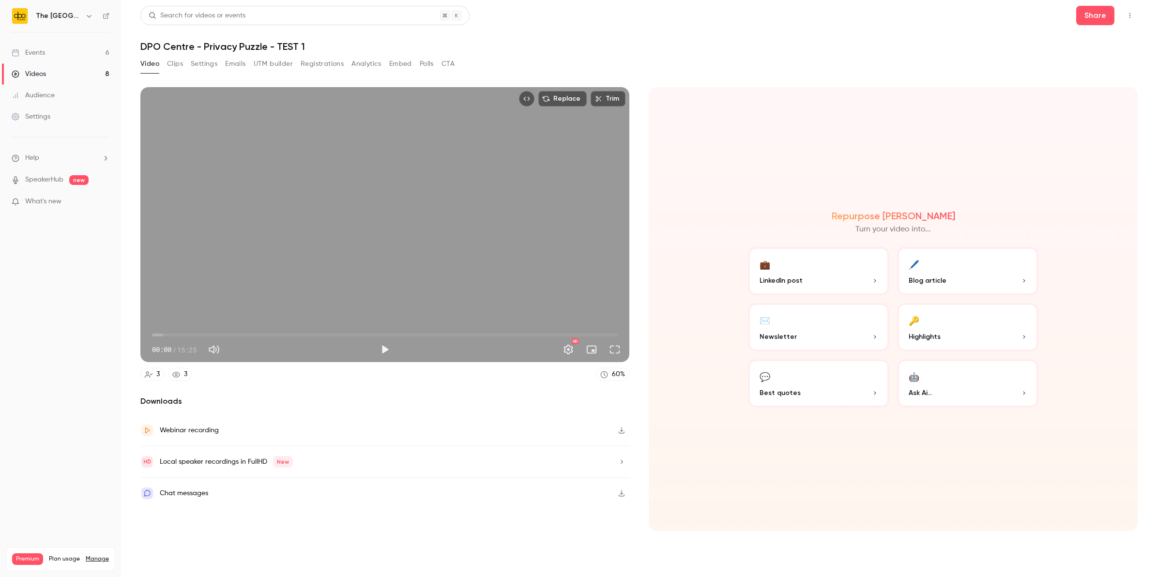
click at [40, 57] on div "Events" at bounding box center [28, 53] width 33 height 10
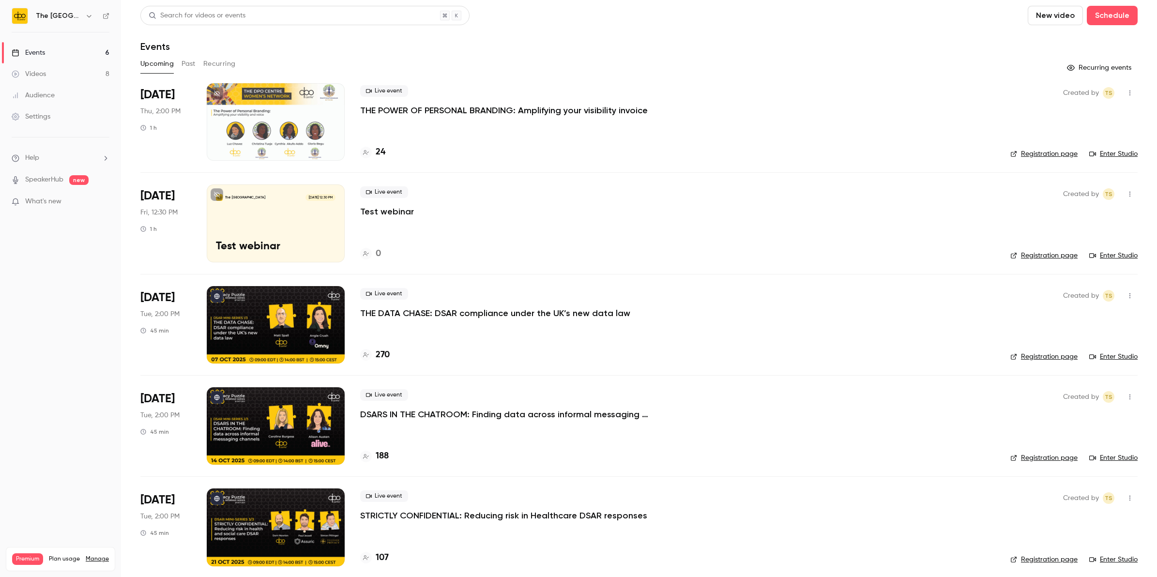
click at [420, 318] on p "THE DATA CHASE: DSAR compliance under the UK’s new data law" at bounding box center [495, 313] width 270 height 12
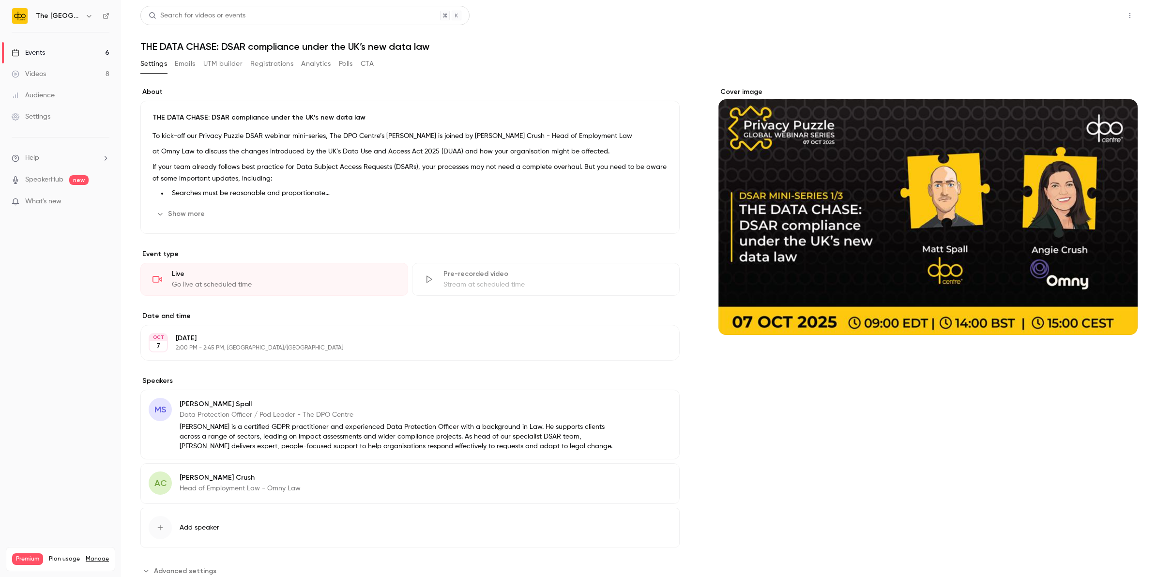
click at [1076, 22] on button "Share" at bounding box center [1095, 15] width 38 height 19
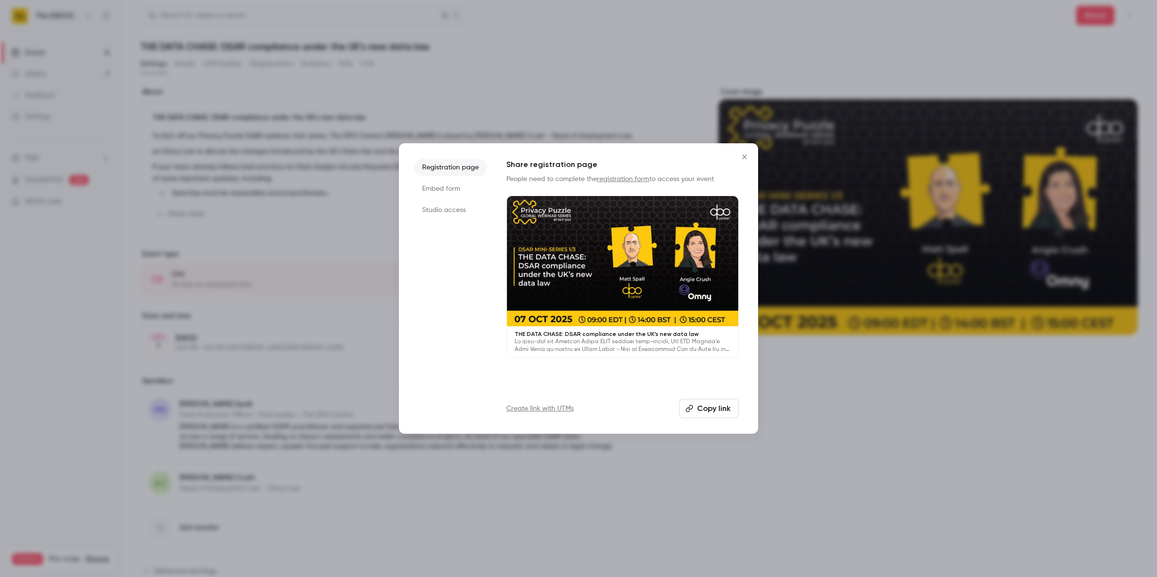
click at [449, 211] on li "Studio access" at bounding box center [451, 209] width 73 height 17
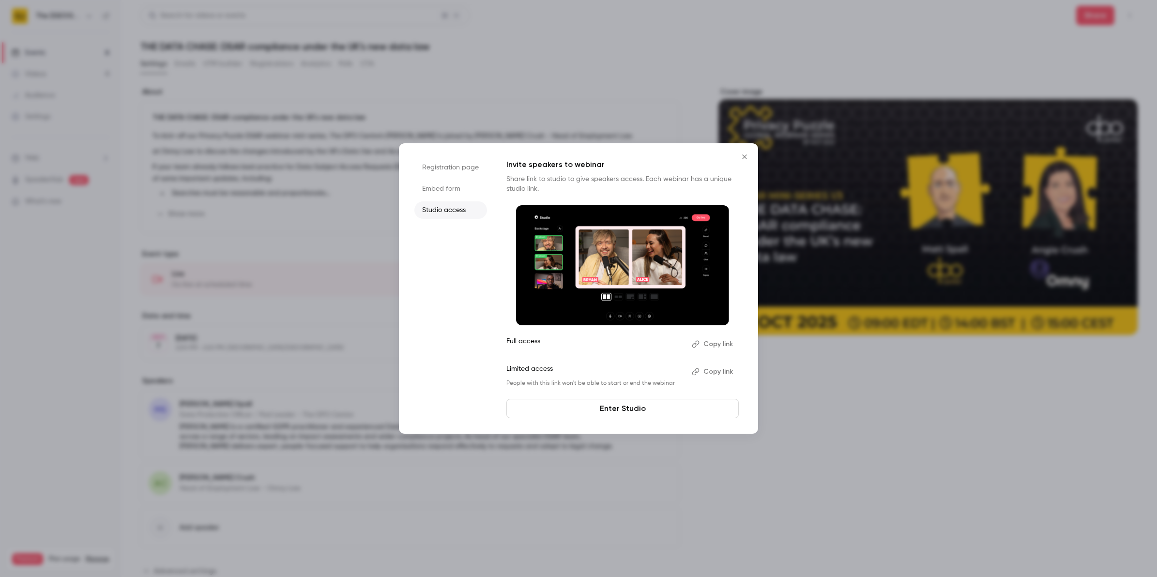
click at [444, 172] on li "Registration page" at bounding box center [451, 167] width 73 height 17
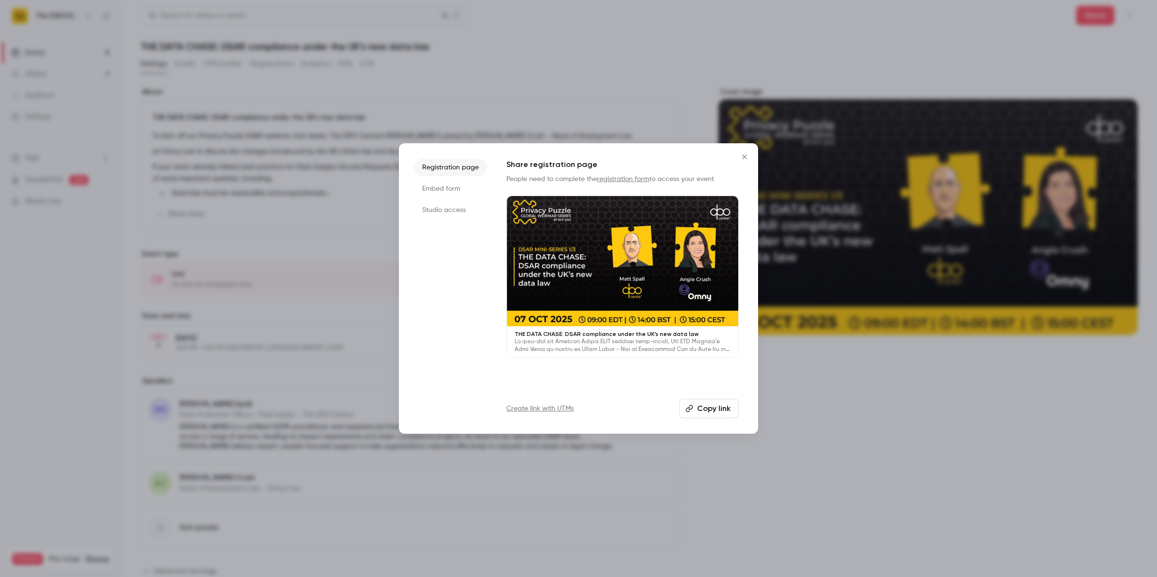
click at [690, 408] on icon "button" at bounding box center [690, 409] width 8 height 8
click at [745, 158] on icon "Close" at bounding box center [745, 157] width 12 height 8
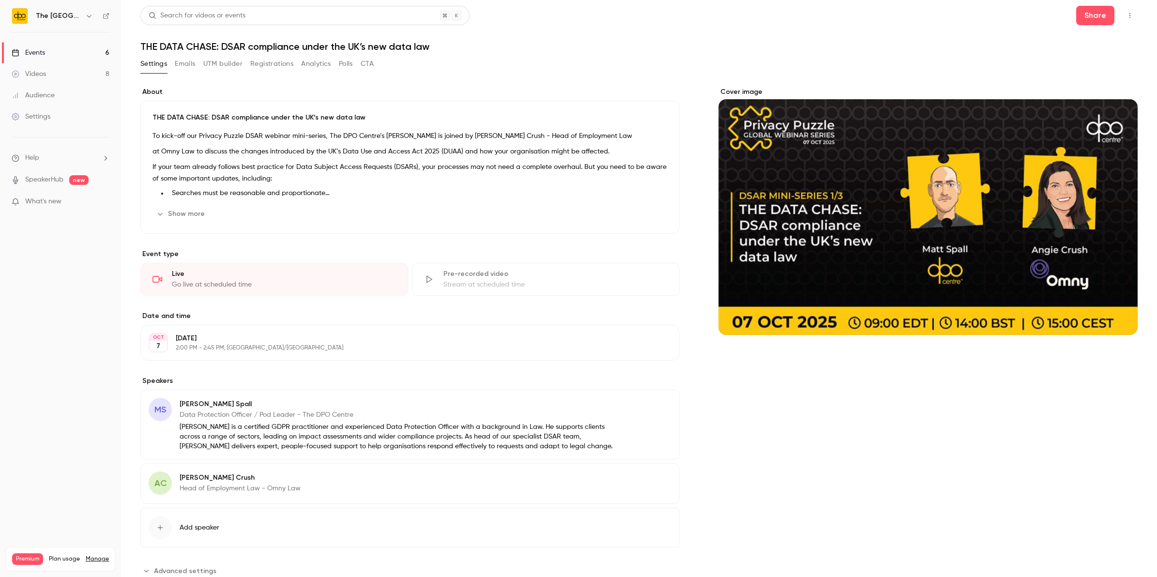
click at [246, 67] on div "Settings Emails UTM builder Registrations Analytics Polls CTA" at bounding box center [256, 63] width 233 height 15
click at [231, 64] on button "UTM builder" at bounding box center [222, 63] width 39 height 15
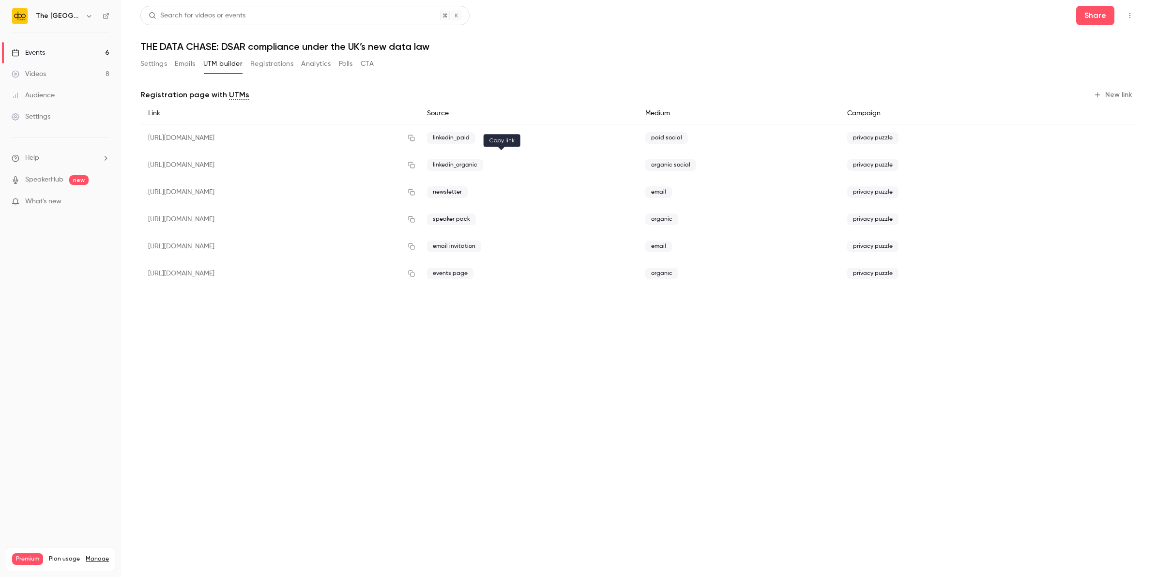
click at [415, 168] on icon "button" at bounding box center [412, 165] width 8 height 7
